Goal: Information Seeking & Learning: Learn about a topic

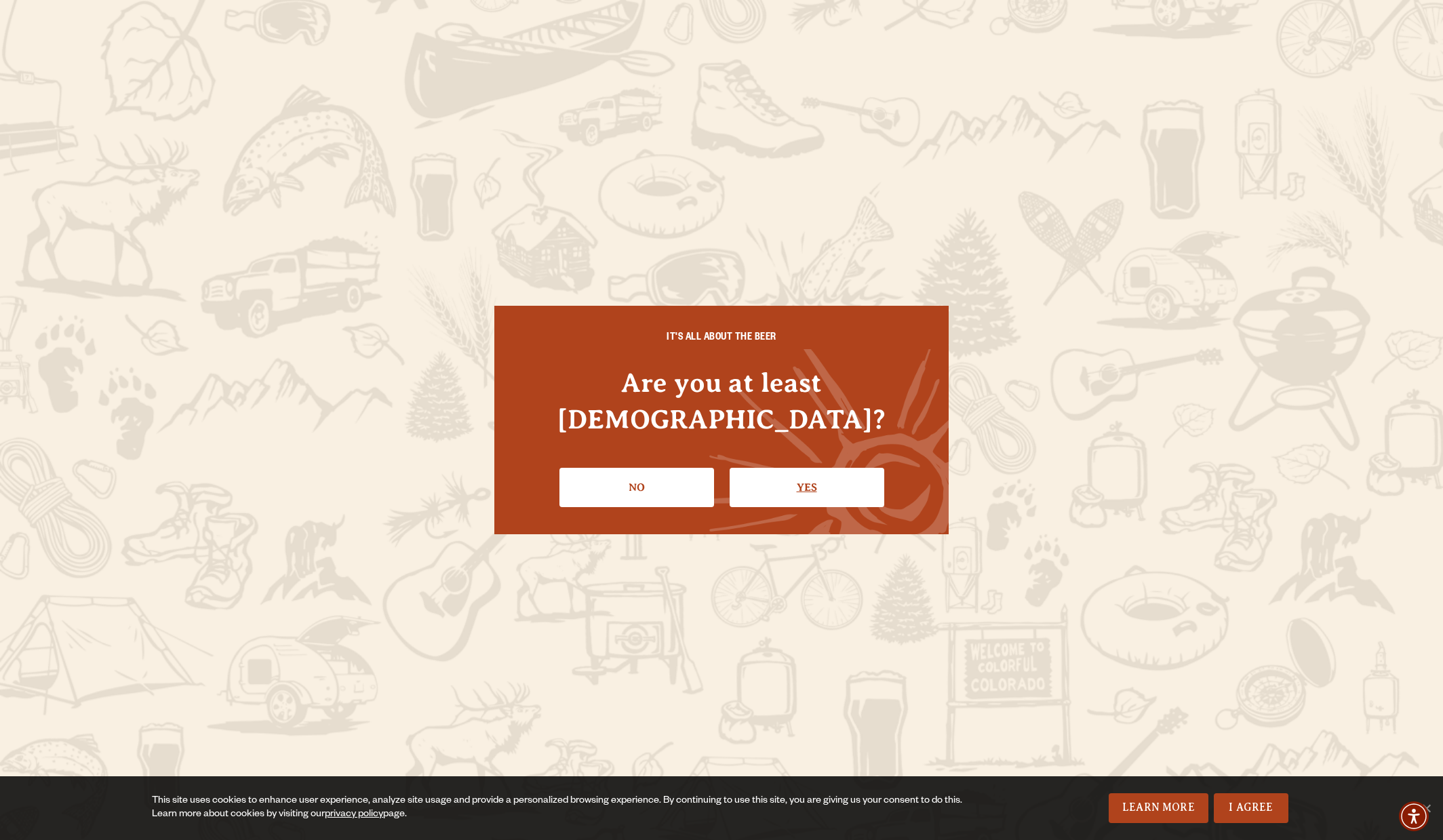
click at [808, 468] on link "Yes" at bounding box center [807, 488] width 155 height 40
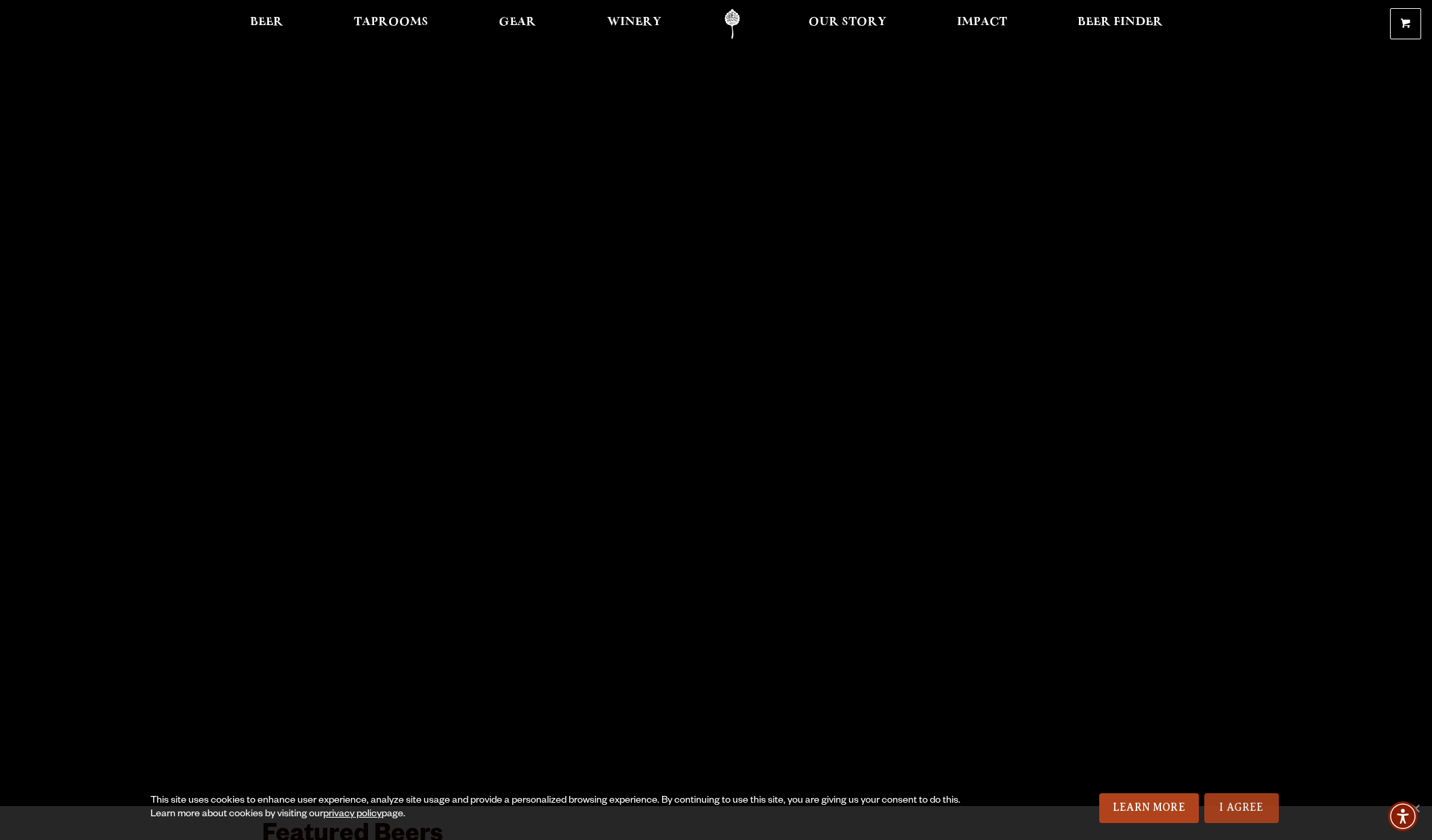
click at [1257, 813] on link "I Agree" at bounding box center [1242, 807] width 75 height 30
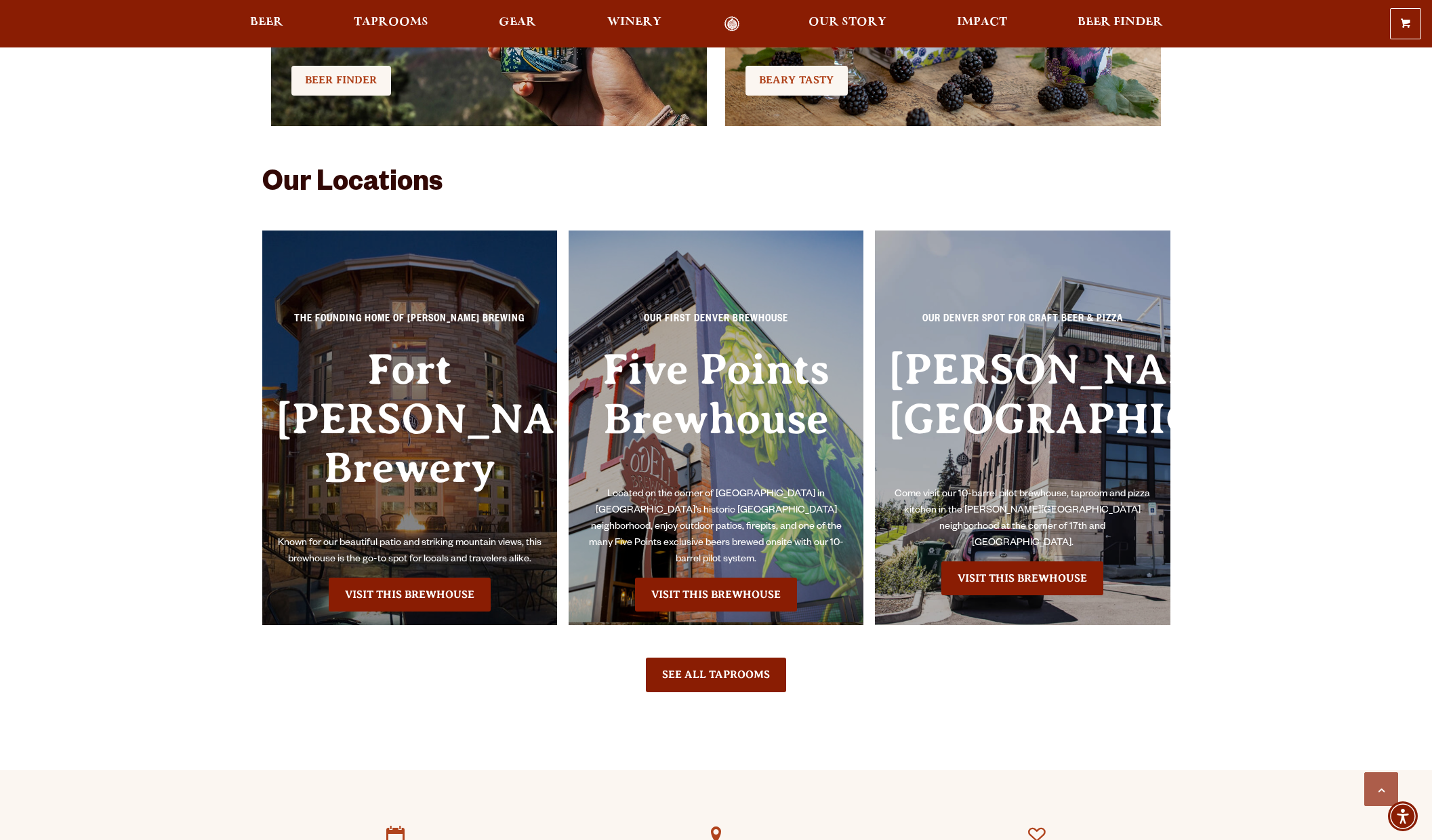
scroll to position [3186, 0]
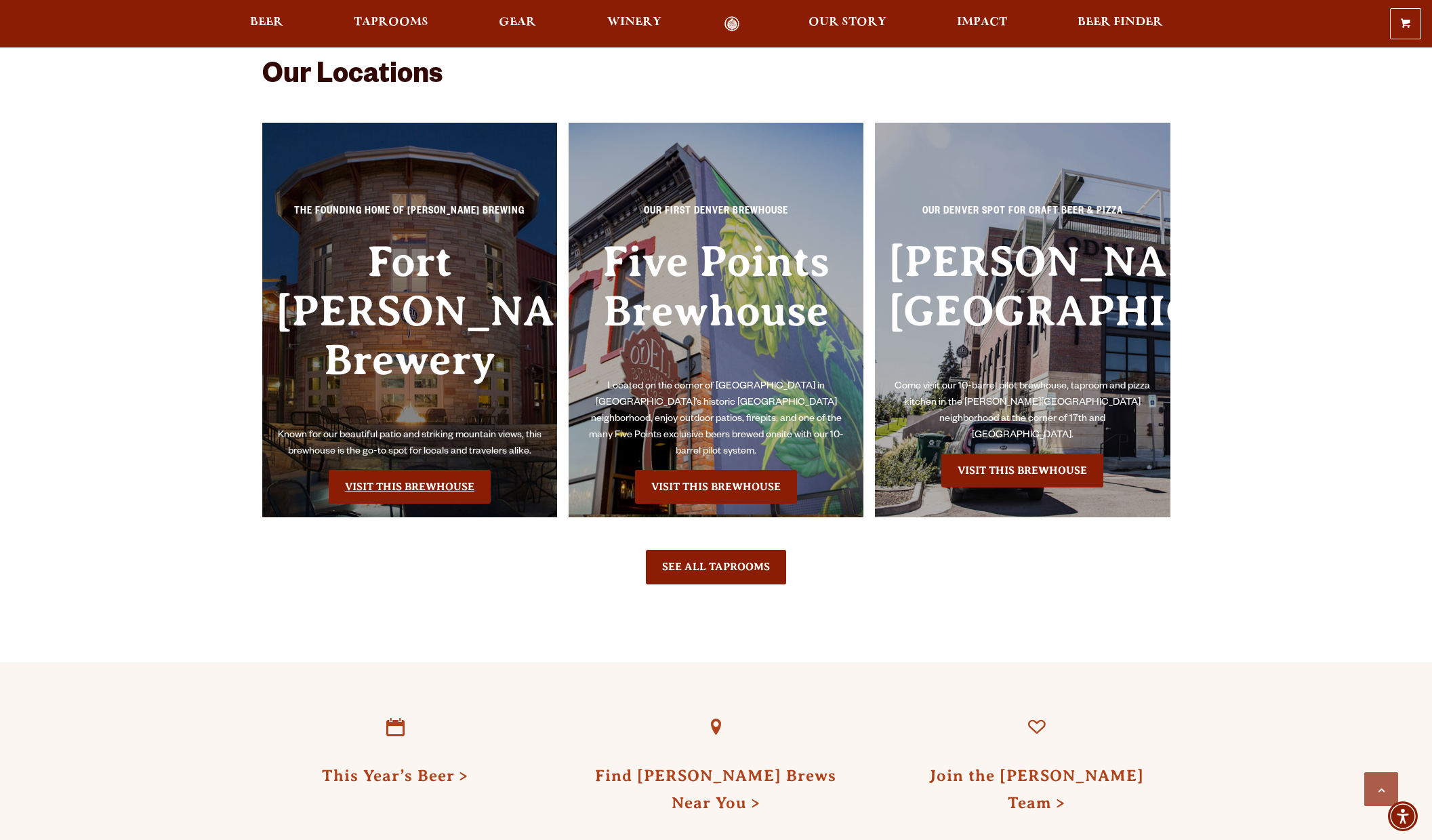
click at [392, 470] on link "Visit this Brewhouse" at bounding box center [410, 487] width 162 height 34
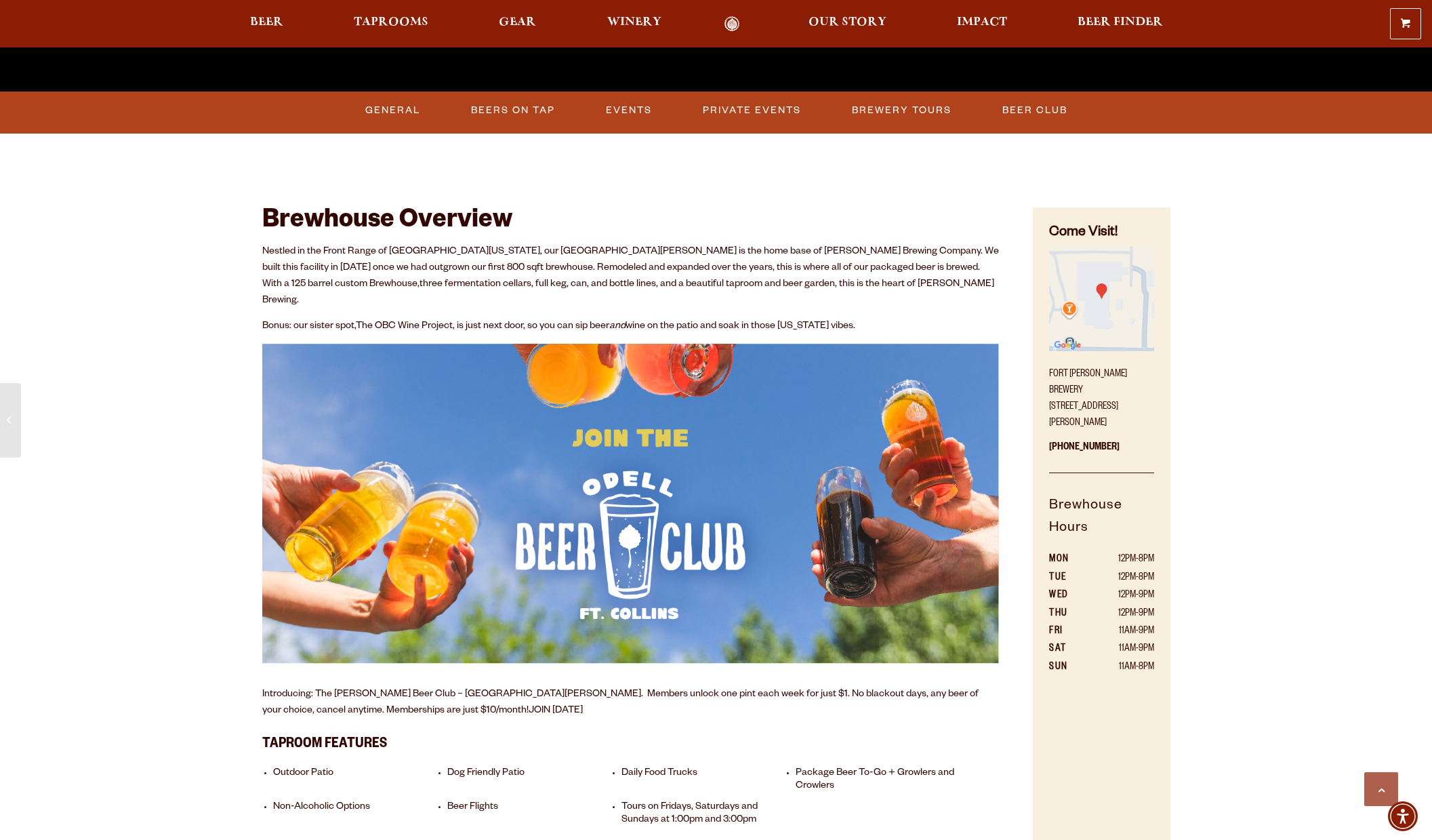
scroll to position [542, 0]
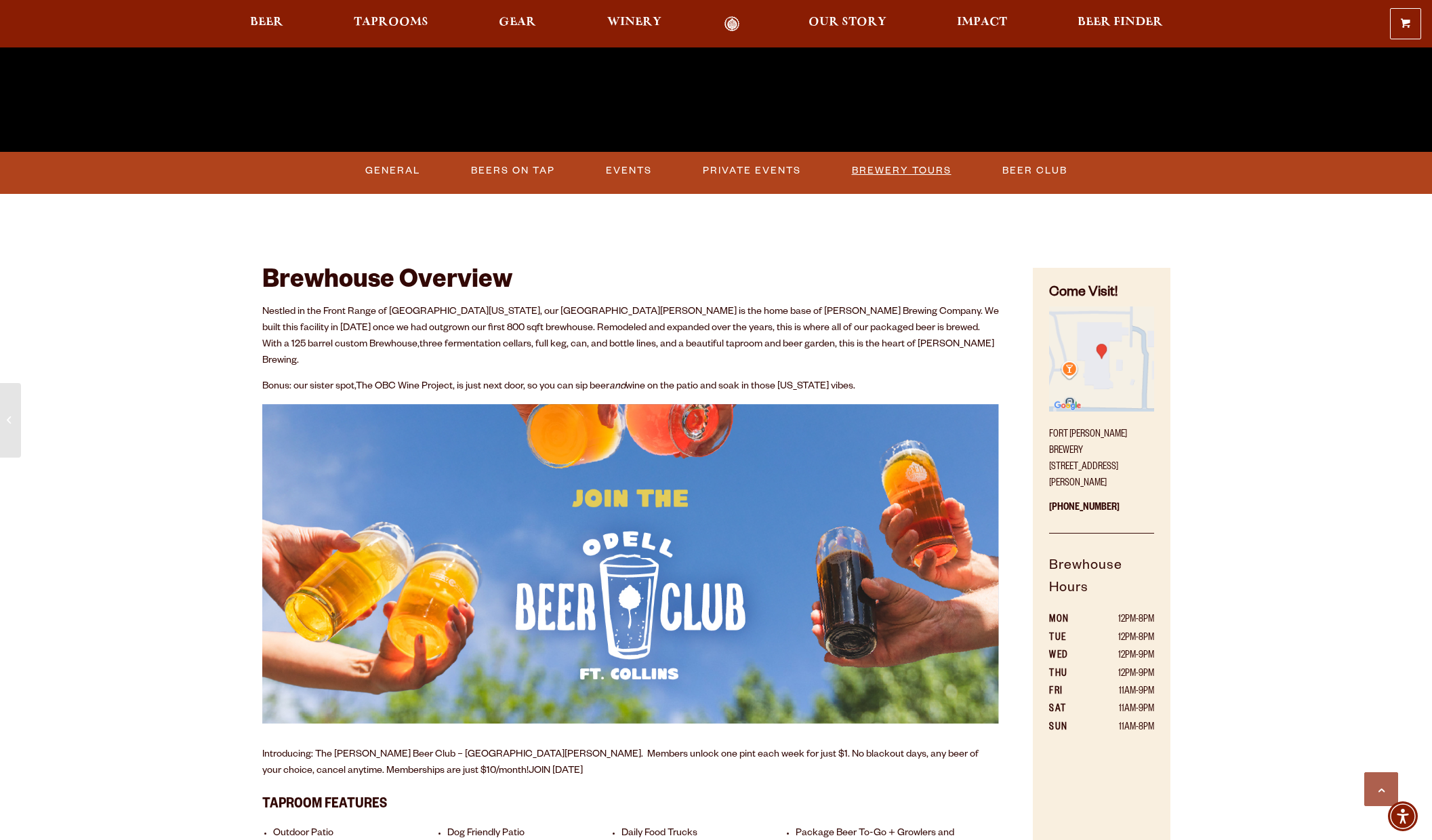
click at [910, 169] on link "Brewery Tours" at bounding box center [902, 170] width 111 height 31
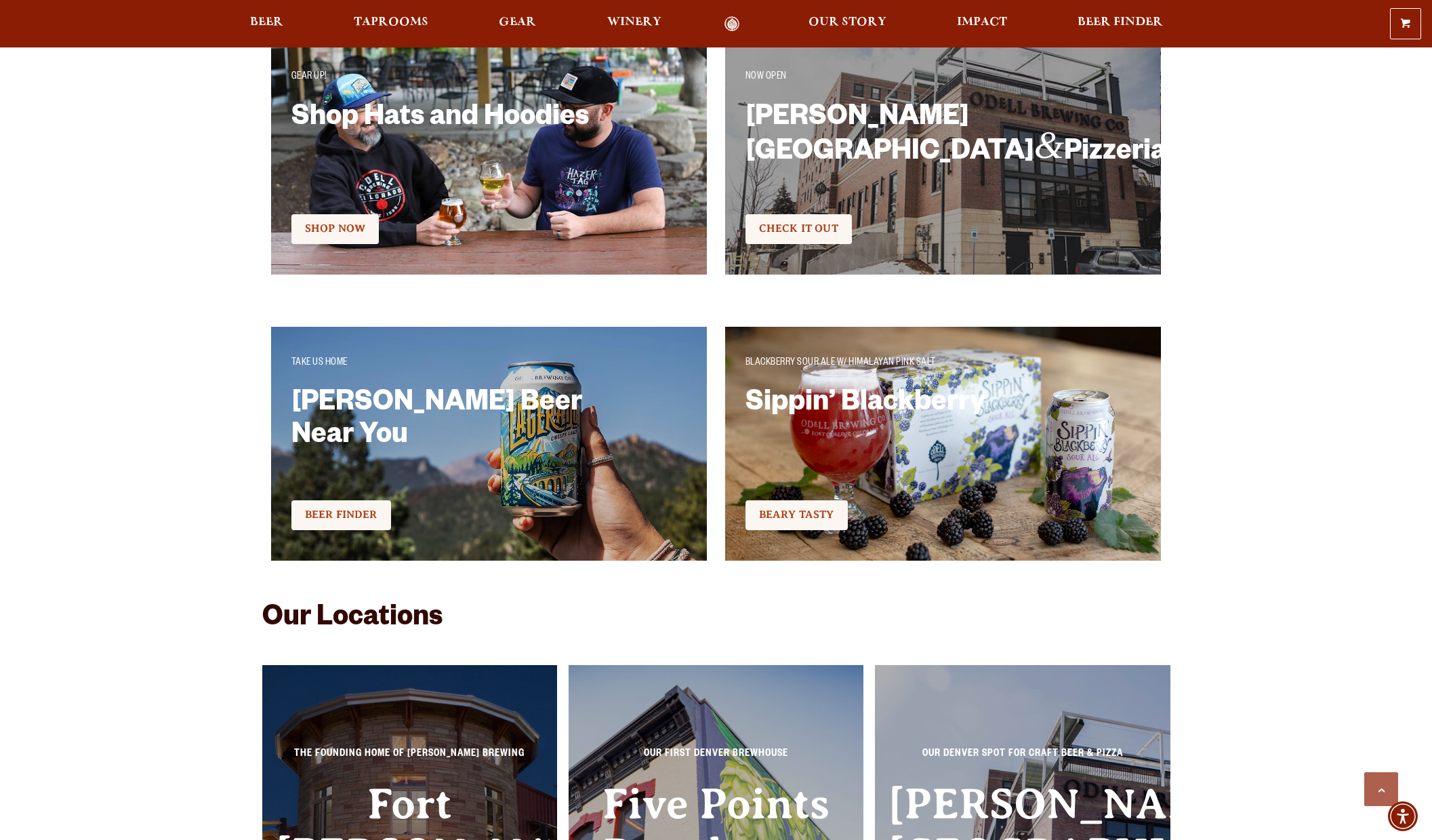
scroll to position [3050, 0]
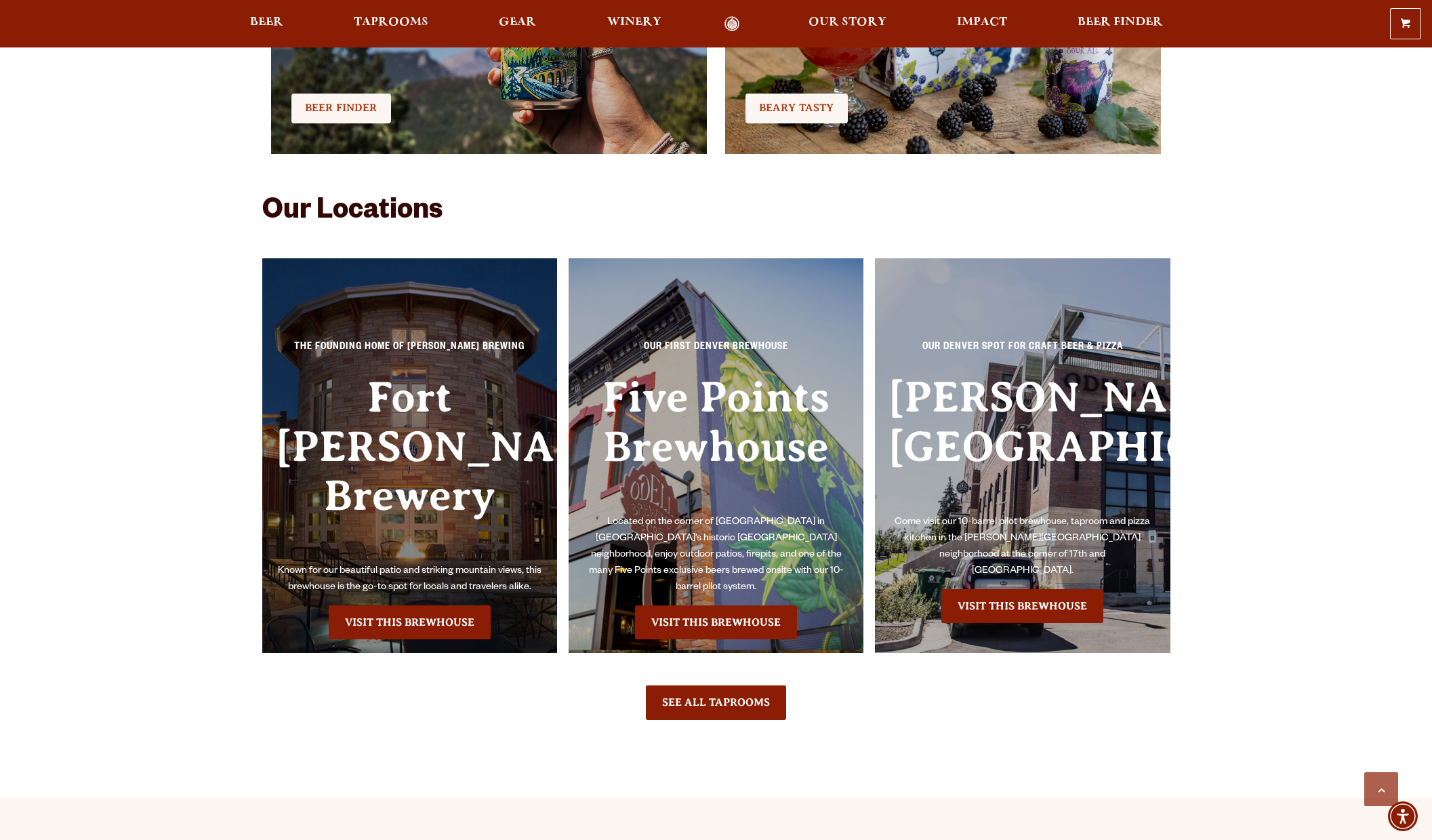
drag, startPoint x: 473, startPoint y: 436, endPoint x: 472, endPoint y: 429, distance: 7.1
click at [473, 431] on h3 "Fort [PERSON_NAME] Brewery" at bounding box center [410, 468] width 269 height 191
click at [413, 605] on link "Visit this Brewhouse" at bounding box center [410, 622] width 162 height 34
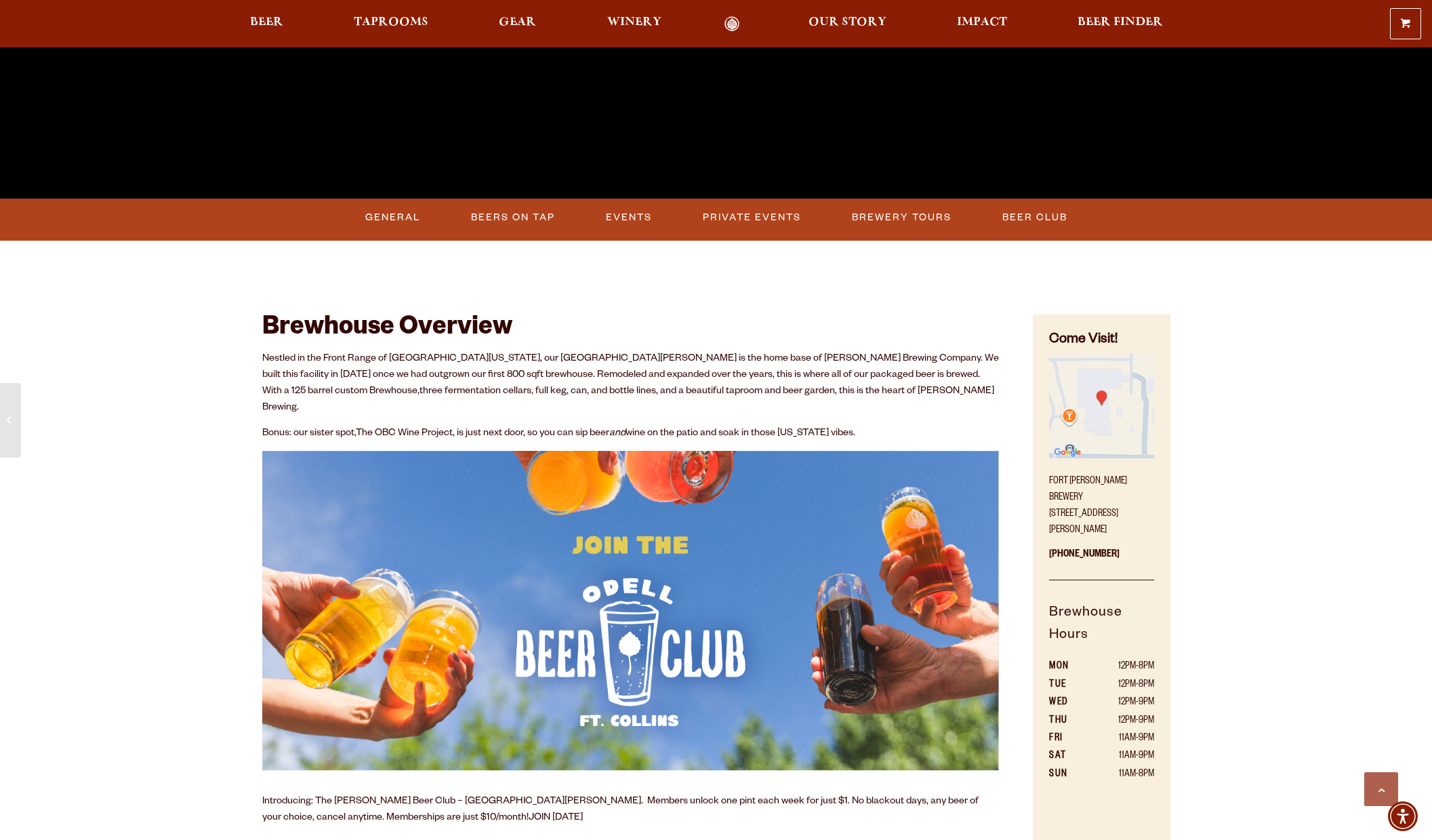
scroll to position [677, 0]
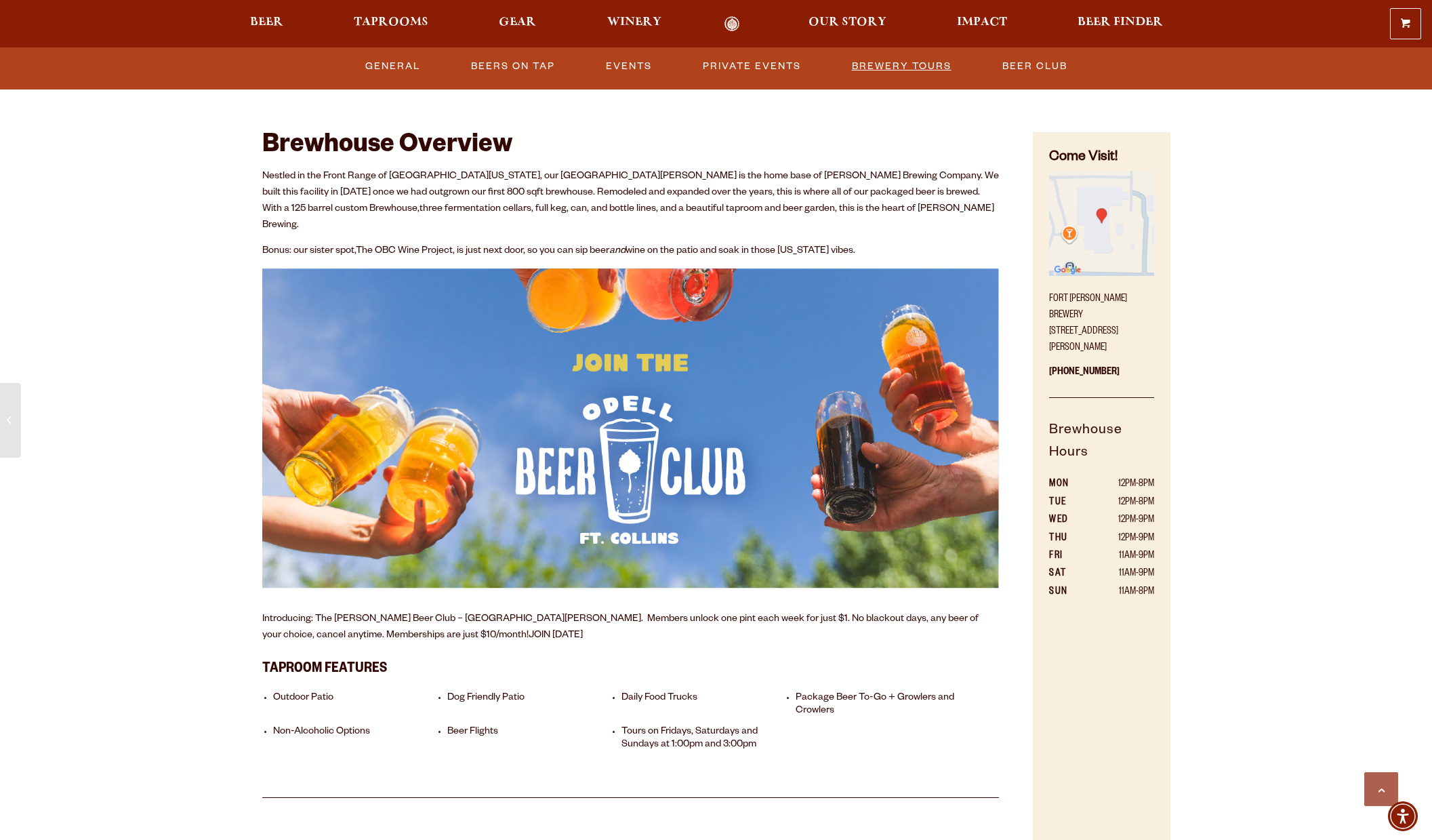
click at [903, 61] on link "Brewery Tours" at bounding box center [902, 66] width 111 height 31
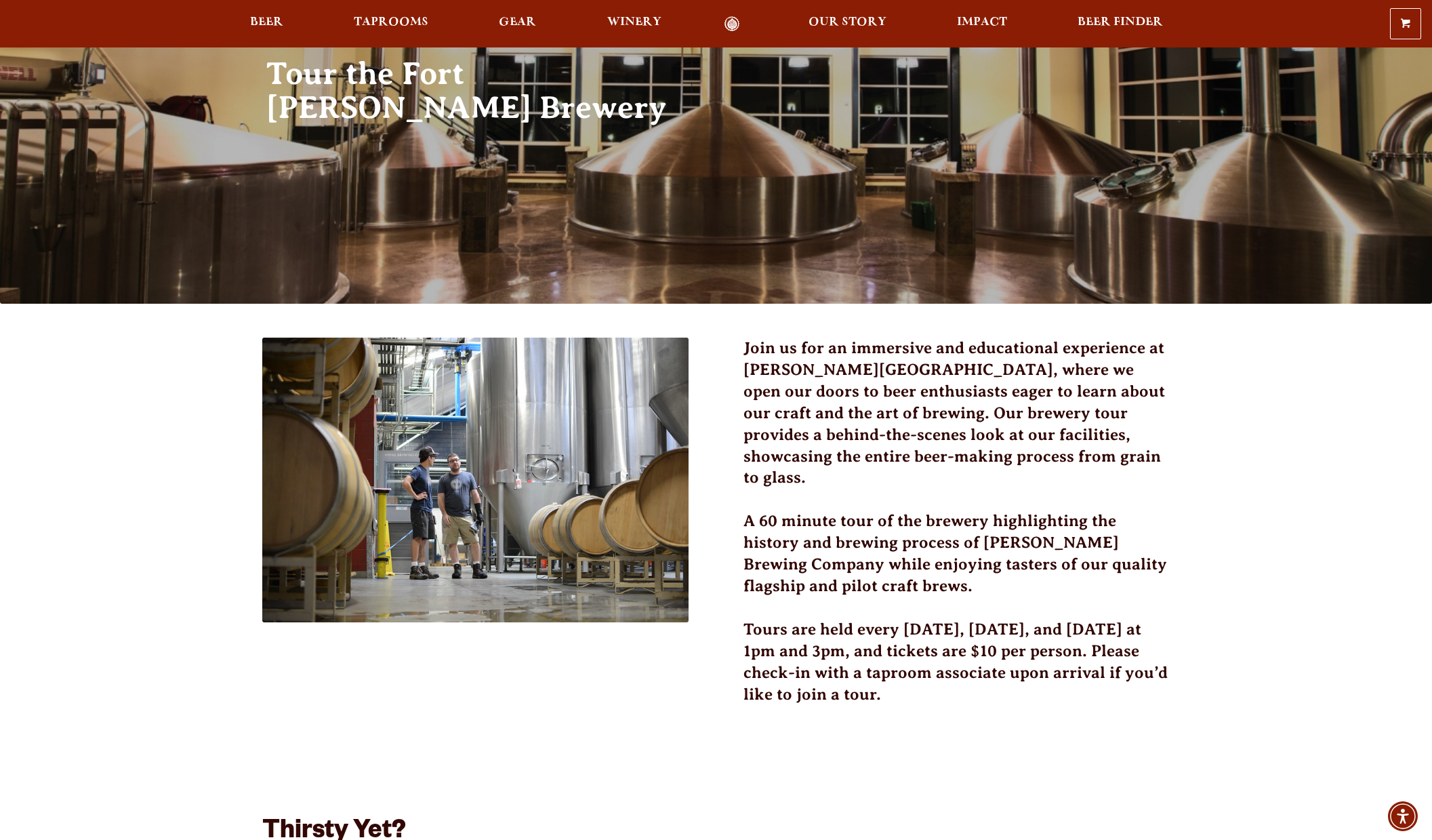
scroll to position [136, 0]
